Goal: Navigation & Orientation: Find specific page/section

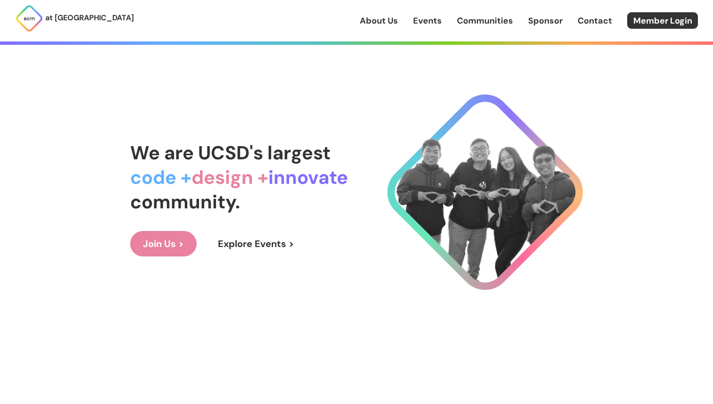
scroll to position [30, 0]
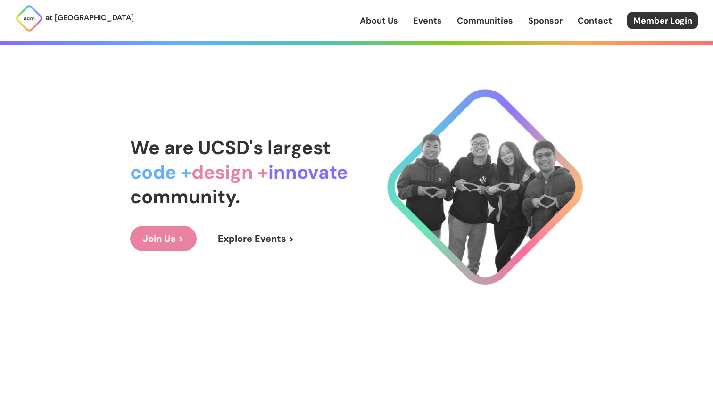
click at [430, 20] on link "Events" at bounding box center [427, 21] width 29 height 12
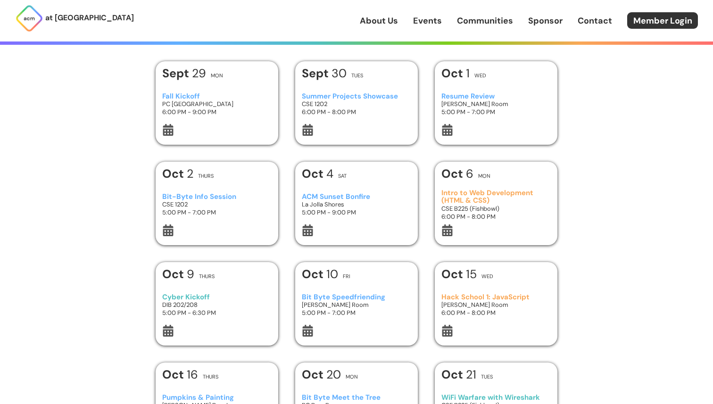
scroll to position [29, 0]
click at [397, 20] on link "About Us" at bounding box center [379, 21] width 38 height 12
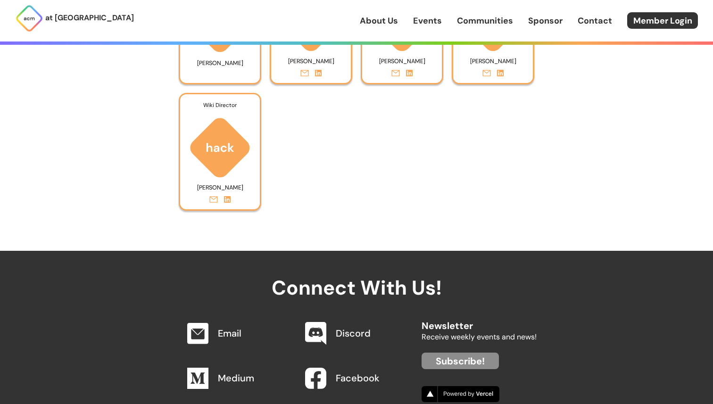
scroll to position [4306, 0]
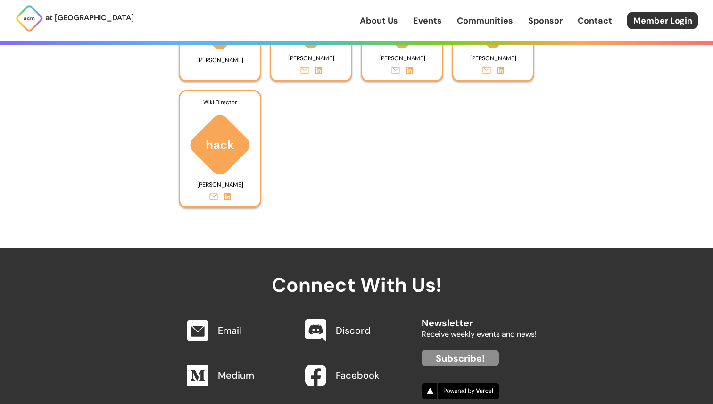
click at [490, 17] on link "Communities" at bounding box center [485, 21] width 56 height 12
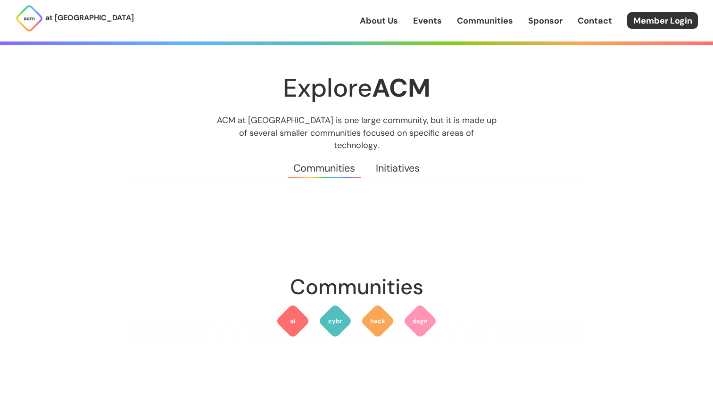
click at [547, 23] on link "Sponsor" at bounding box center [545, 21] width 34 height 12
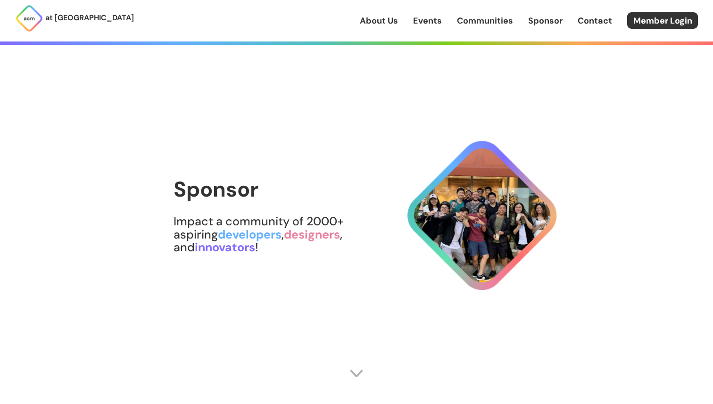
click at [587, 23] on link "Contact" at bounding box center [594, 21] width 34 height 12
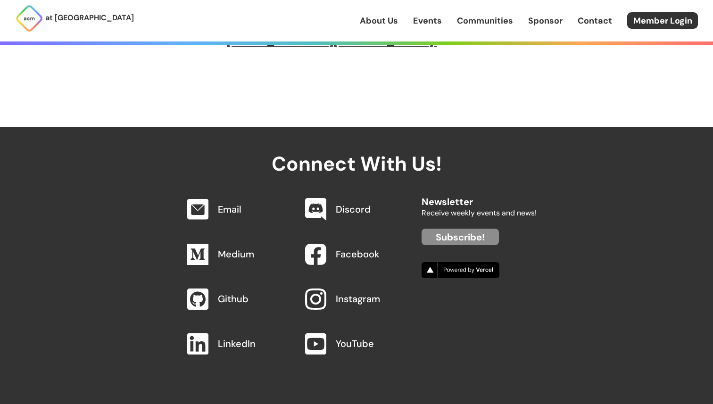
click at [555, 27] on div "About Us Events Communities Sponsor Contact Member Login" at bounding box center [536, 20] width 353 height 16
click at [537, 19] on link "Sponsor" at bounding box center [545, 21] width 34 height 12
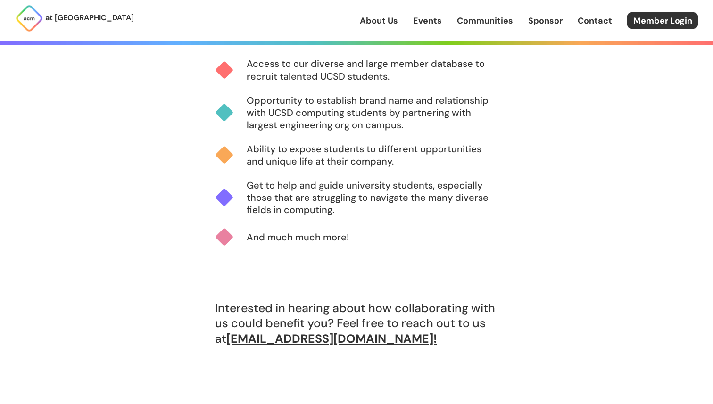
scroll to position [616, 0]
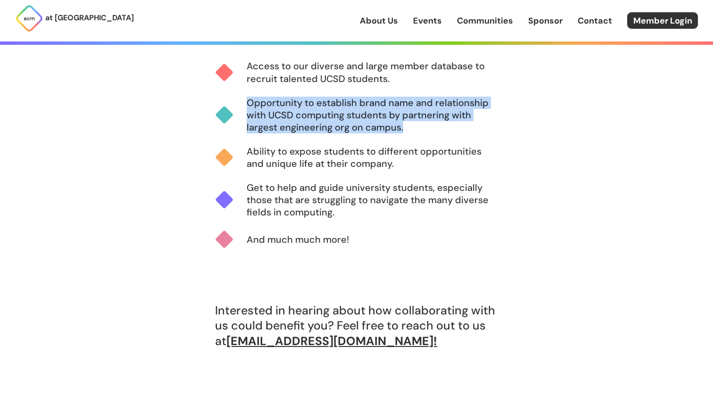
drag, startPoint x: 246, startPoint y: 102, endPoint x: 419, endPoint y: 130, distance: 175.2
click at [419, 130] on div "Opportunity to establish brand name and relationship with UCSD computing studen…" at bounding box center [356, 121] width 283 height 49
